Goal: Task Accomplishment & Management: Use online tool/utility

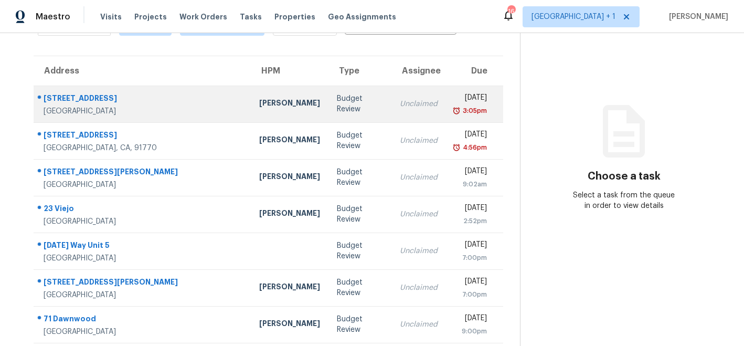
scroll to position [62, 0]
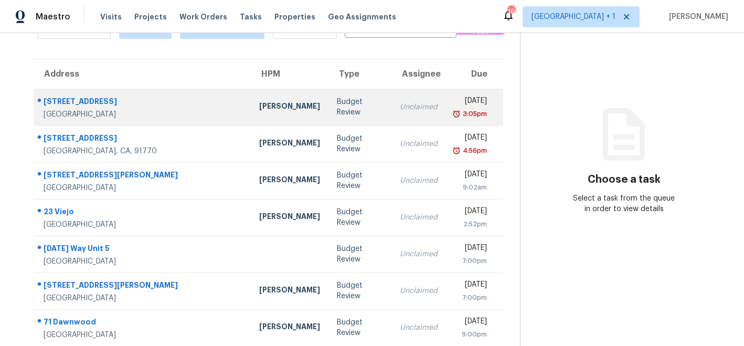
click at [259, 112] on div "[PERSON_NAME]" at bounding box center [289, 107] width 61 height 13
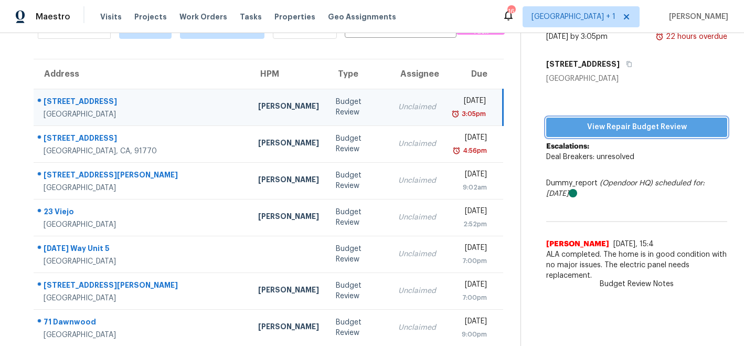
click at [602, 125] on span "View Repair Budget Review" at bounding box center [636, 127] width 164 height 13
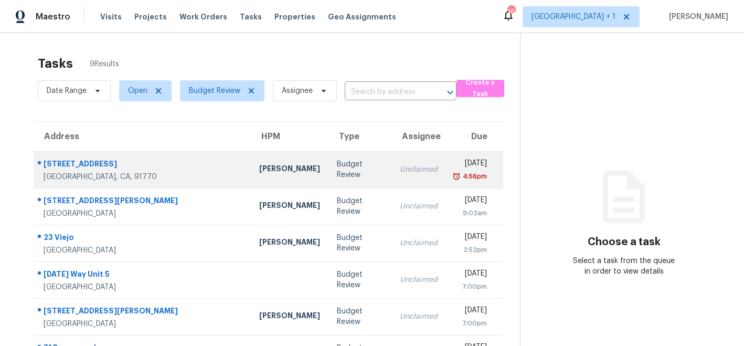
click at [259, 165] on div "[PERSON_NAME]" at bounding box center [289, 169] width 61 height 13
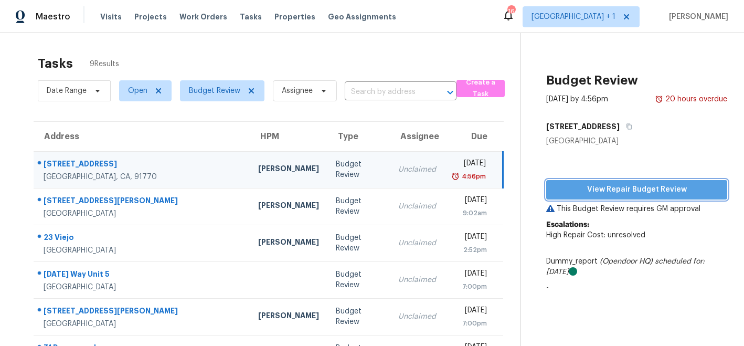
click at [628, 185] on span "View Repair Budget Review" at bounding box center [636, 189] width 164 height 13
